Goal: Task Accomplishment & Management: Use online tool/utility

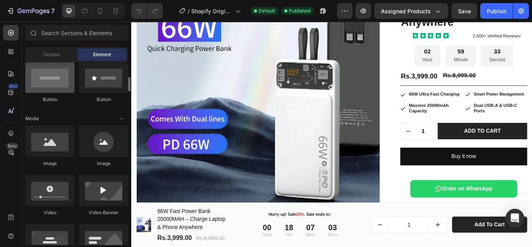
scroll to position [78, 0]
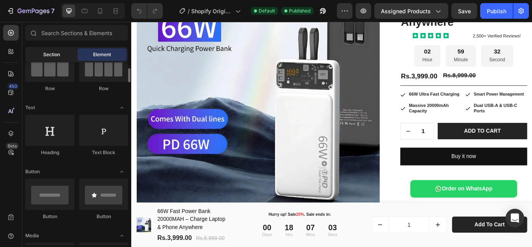
click at [56, 57] on span "Section" at bounding box center [51, 54] width 17 height 7
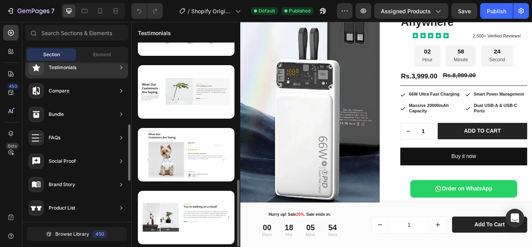
scroll to position [419, 0]
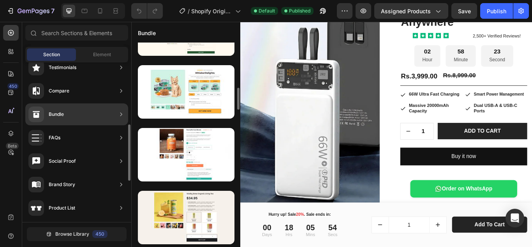
click at [67, 122] on div "Bundle" at bounding box center [76, 114] width 103 height 22
click at [80, 113] on div "Bundle" at bounding box center [76, 114] width 103 height 22
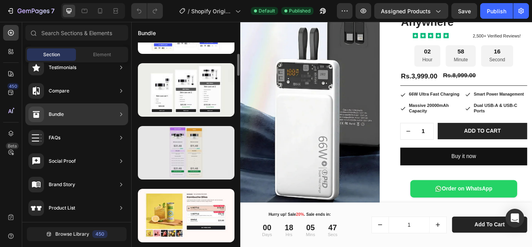
scroll to position [0, 0]
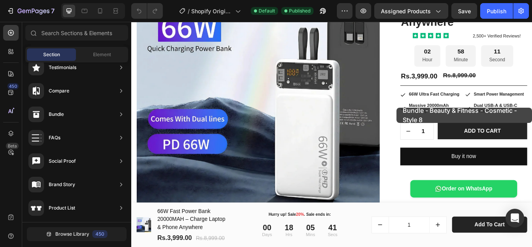
drag, startPoint x: 300, startPoint y: 94, endPoint x: 441, endPoint y: 122, distance: 143.7
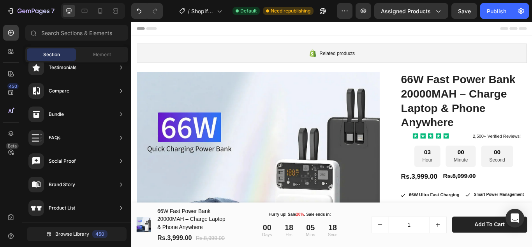
scroll to position [117, 0]
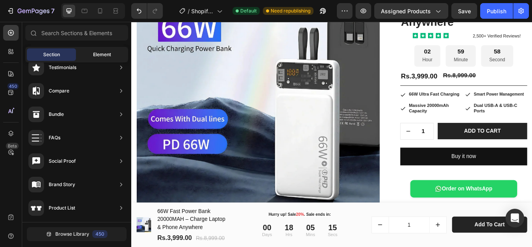
click at [95, 53] on span "Element" at bounding box center [102, 54] width 18 height 7
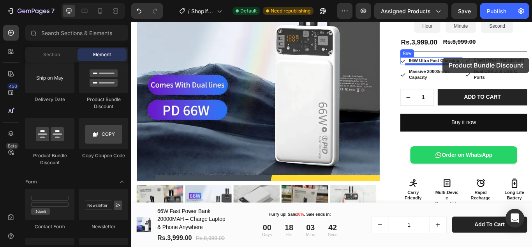
scroll to position [152, 0]
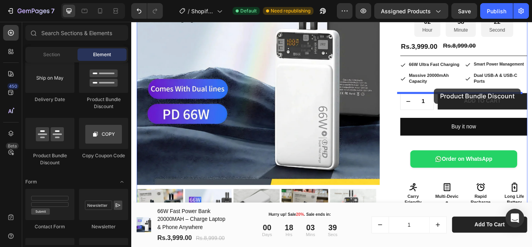
drag, startPoint x: 179, startPoint y: 166, endPoint x: 484, endPoint y: 99, distance: 312.1
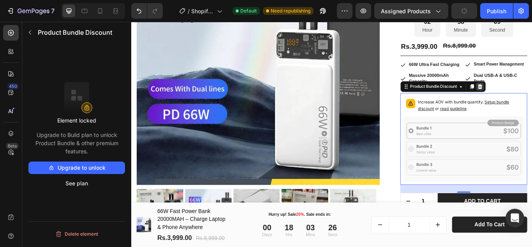
click at [532, 95] on icon at bounding box center [537, 97] width 5 height 5
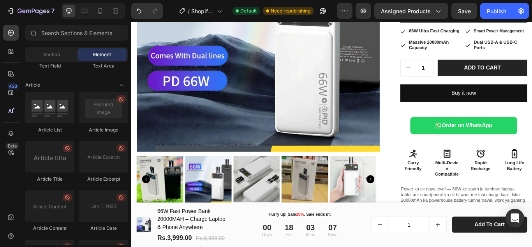
scroll to position [2177, 0]
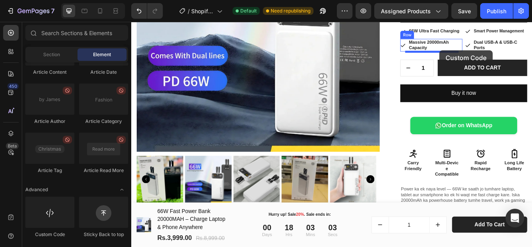
drag, startPoint x: 187, startPoint y: 246, endPoint x: 490, endPoint y: 55, distance: 358.1
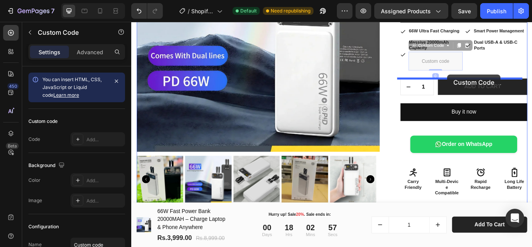
drag, startPoint x: 488, startPoint y: 66, endPoint x: 500, endPoint y: 83, distance: 20.7
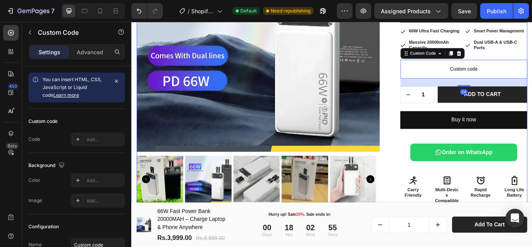
click at [430, 78] on div "Product Images 66W Fast Power Bank 20000MAH – Charge Laptop & Phone Anywhere Pr…" at bounding box center [365, 139] width 456 height 501
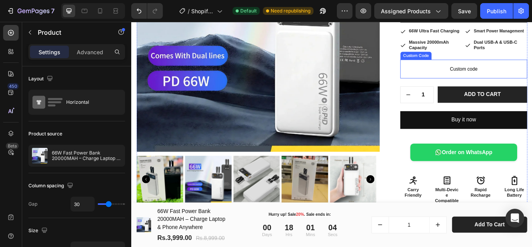
click at [504, 75] on span "Custom code" at bounding box center [519, 76] width 148 height 9
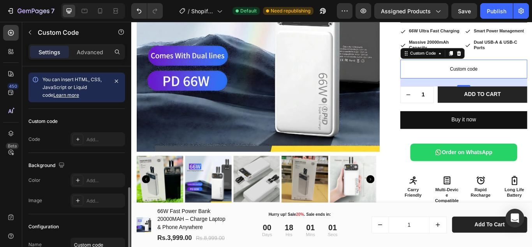
scroll to position [69, 0]
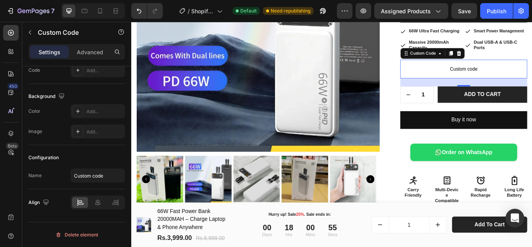
click at [490, 83] on p "Custom code" at bounding box center [519, 77] width 148 height 22
click at [489, 78] on span "Custom code" at bounding box center [519, 76] width 148 height 9
click at [488, 78] on span "Custom code" at bounding box center [519, 76] width 148 height 9
click at [487, 78] on span "Custom code" at bounding box center [519, 76] width 148 height 9
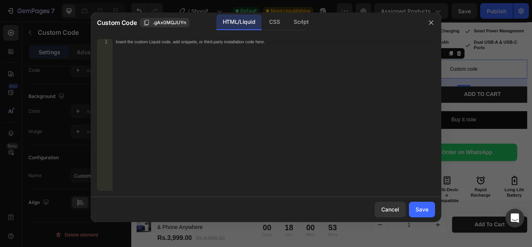
click at [230, 78] on div "Insert the custom Liquid code, add snippets, or third-party installation code h…" at bounding box center [274, 120] width 322 height 162
paste textarea "</script>"
type textarea "</script>"
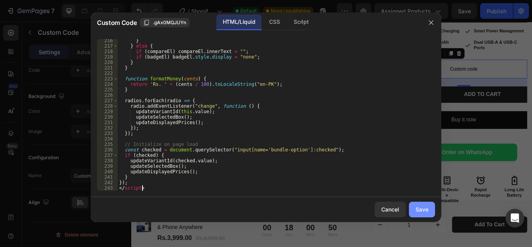
click at [425, 211] on div "Save" at bounding box center [422, 209] width 13 height 8
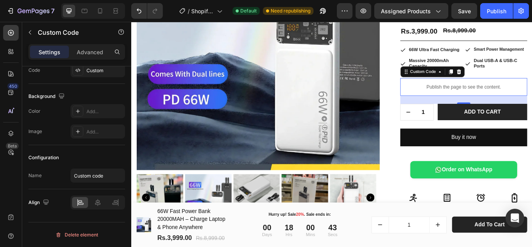
scroll to position [152, 0]
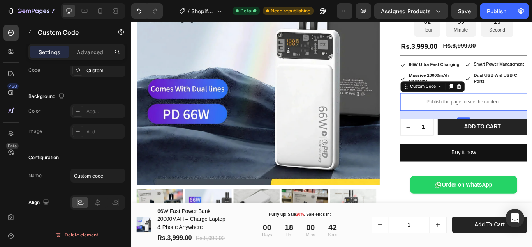
click at [532, 108] on div "Publish the page to see the content." at bounding box center [519, 115] width 148 height 21
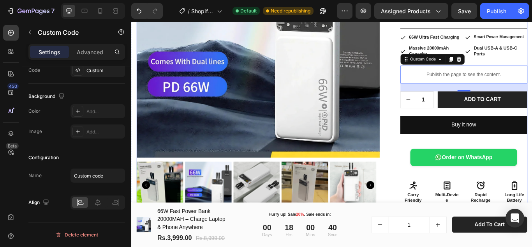
scroll to position [190, 0]
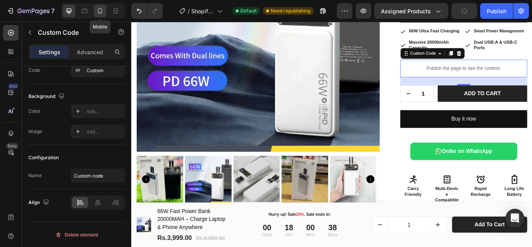
click at [106, 8] on div at bounding box center [100, 11] width 12 height 12
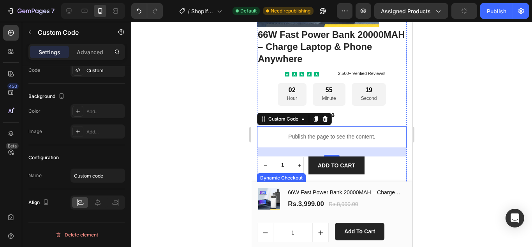
scroll to position [181, 0]
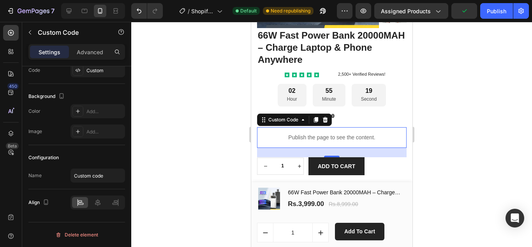
click at [322, 138] on p "Publish the page to see the content." at bounding box center [332, 137] width 150 height 8
click at [301, 120] on icon at bounding box center [303, 119] width 6 height 6
click at [291, 137] on p "Publish the page to see the content." at bounding box center [332, 137] width 150 height 8
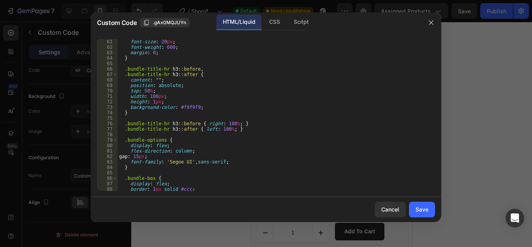
scroll to position [374, 0]
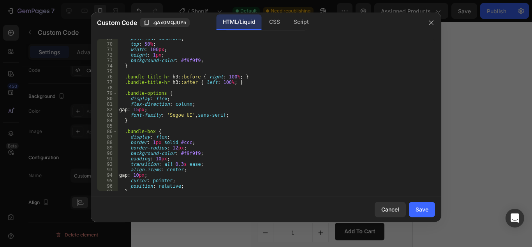
click at [475, 76] on div at bounding box center [266, 123] width 532 height 247
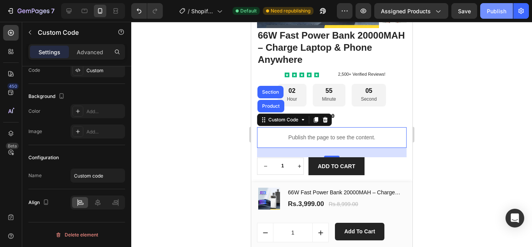
click at [493, 14] on div "Publish" at bounding box center [496, 11] width 19 height 8
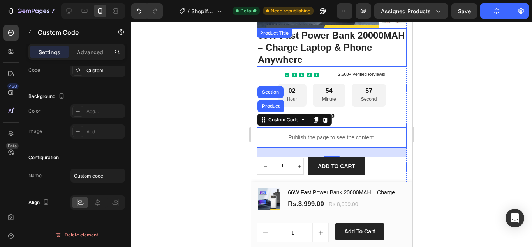
scroll to position [259, 0]
